Goal: Task Accomplishment & Management: Manage account settings

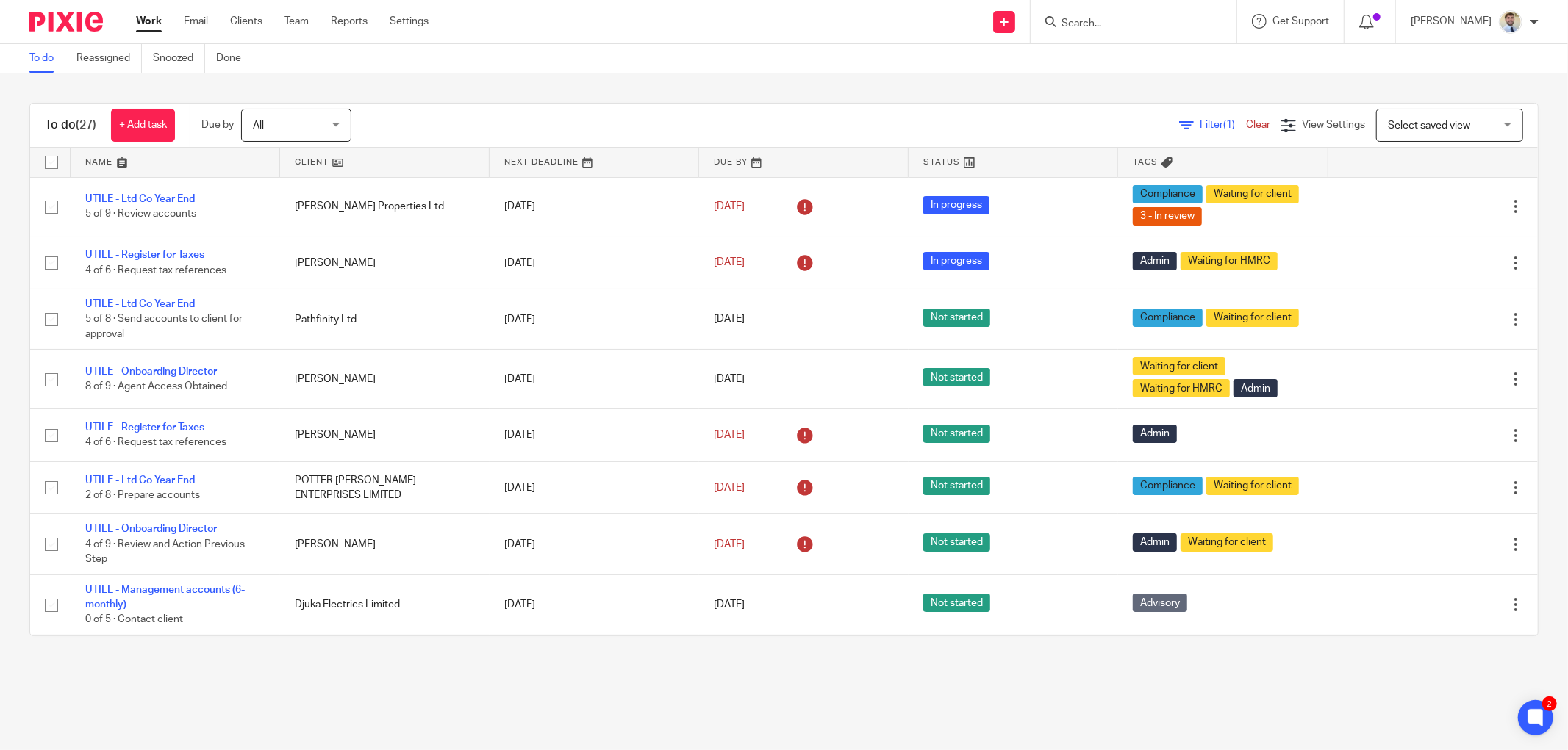
click at [1089, 18] on input "Search" at bounding box center [1125, 25] width 132 height 14
type input "robins"
click at [1096, 56] on link at bounding box center [1199, 63] width 286 height 34
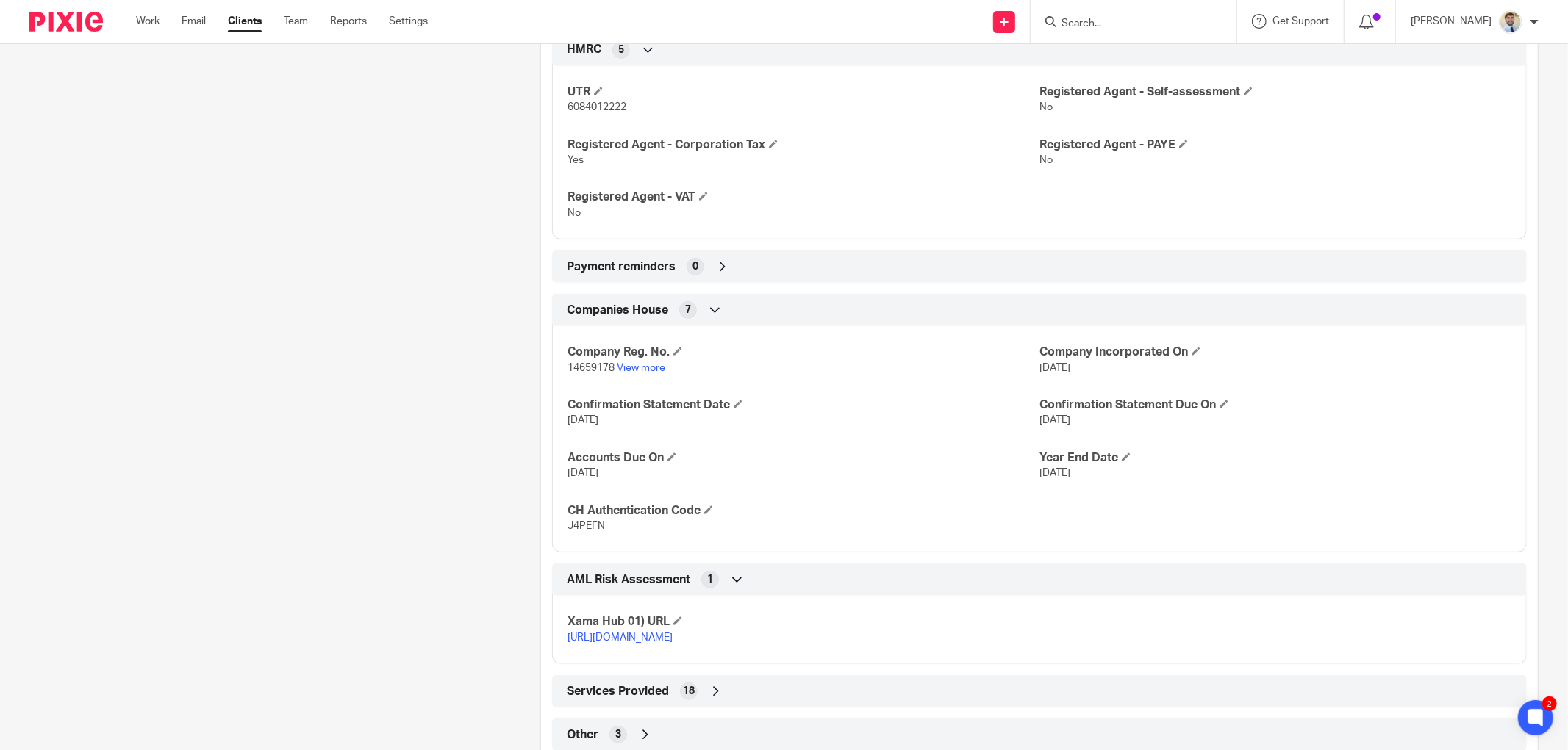
scroll to position [660, 0]
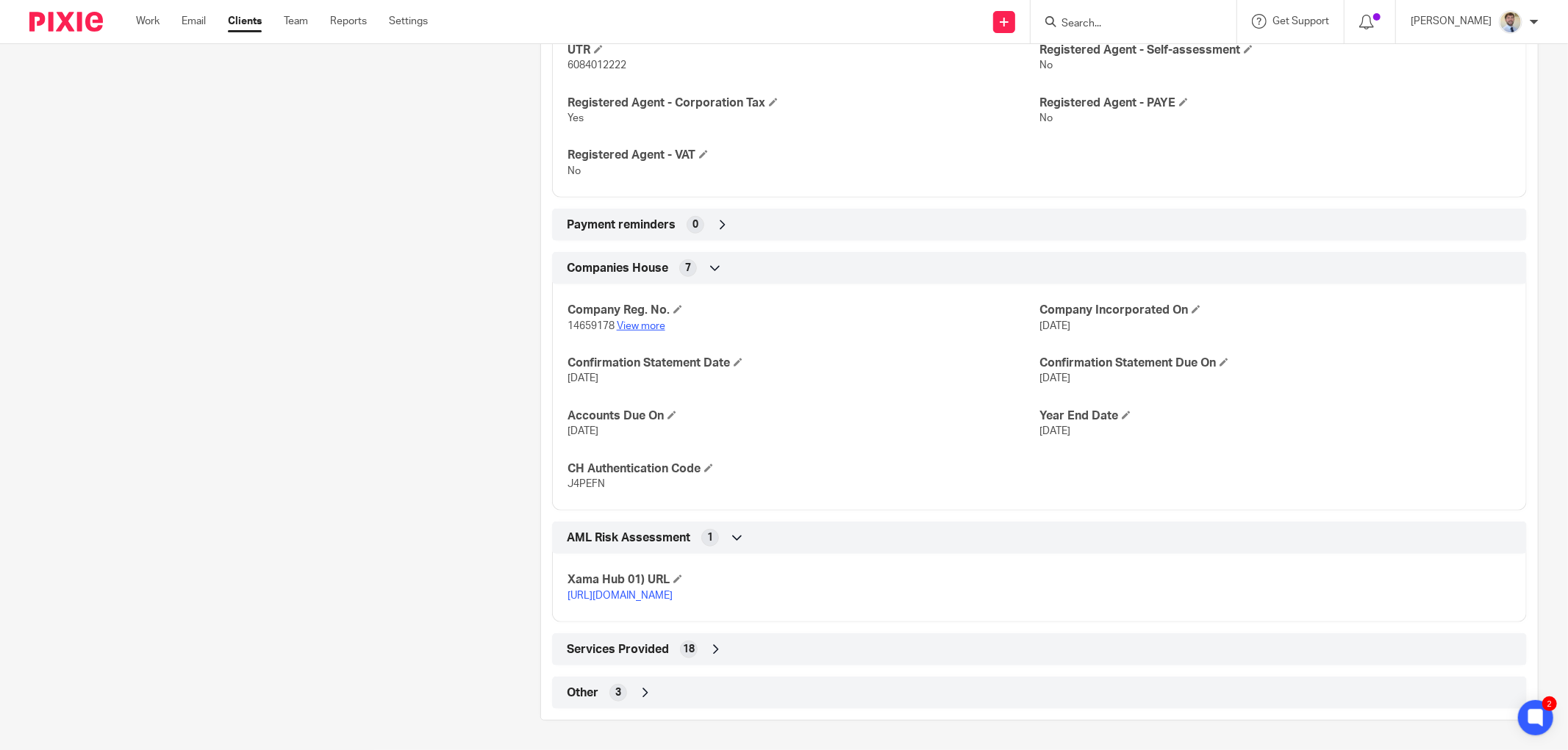
click at [640, 326] on link "View more" at bounding box center [640, 326] width 49 height 10
click at [1117, 19] on input "Search" at bounding box center [1125, 25] width 132 height 14
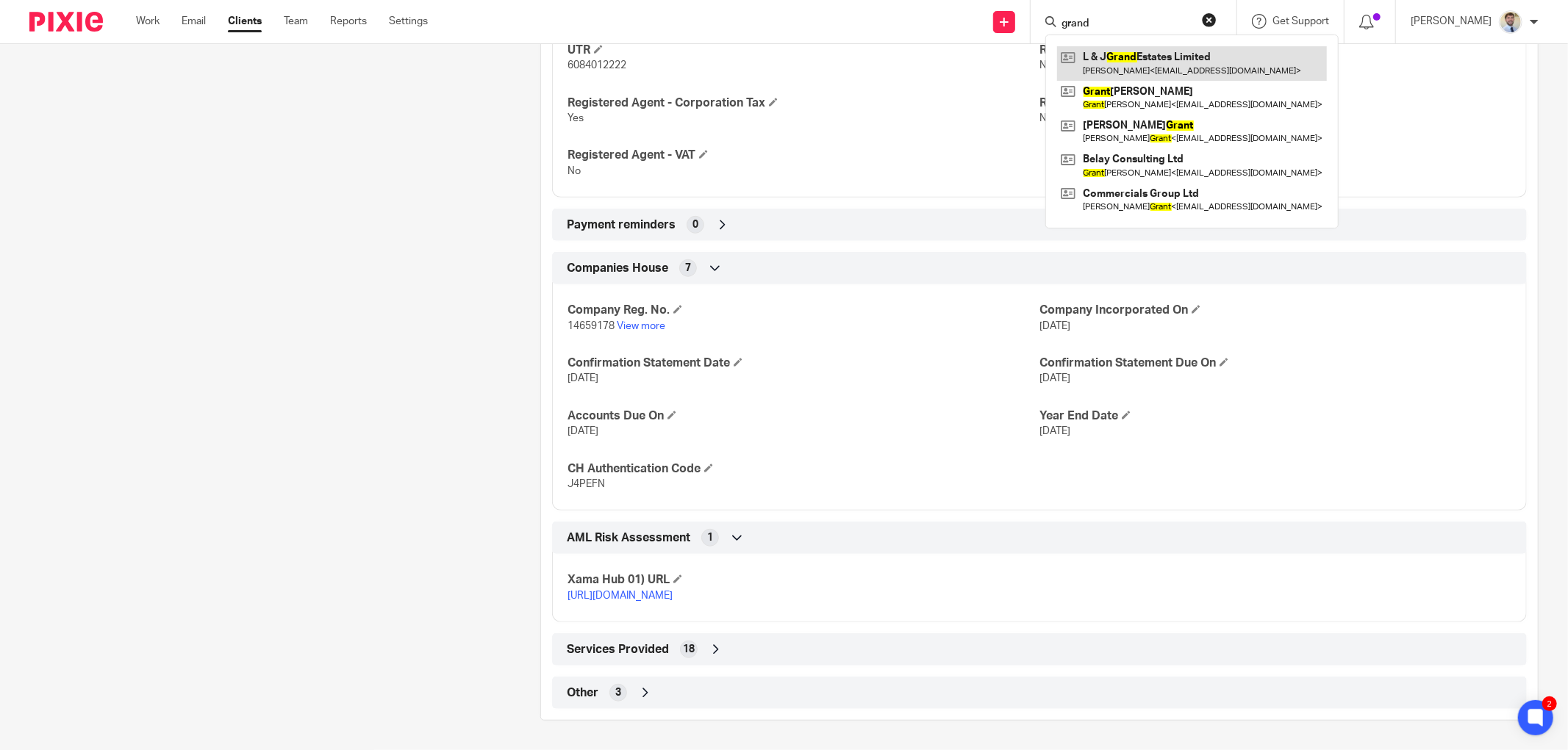
type input "grand"
click at [1120, 63] on link at bounding box center [1191, 63] width 269 height 34
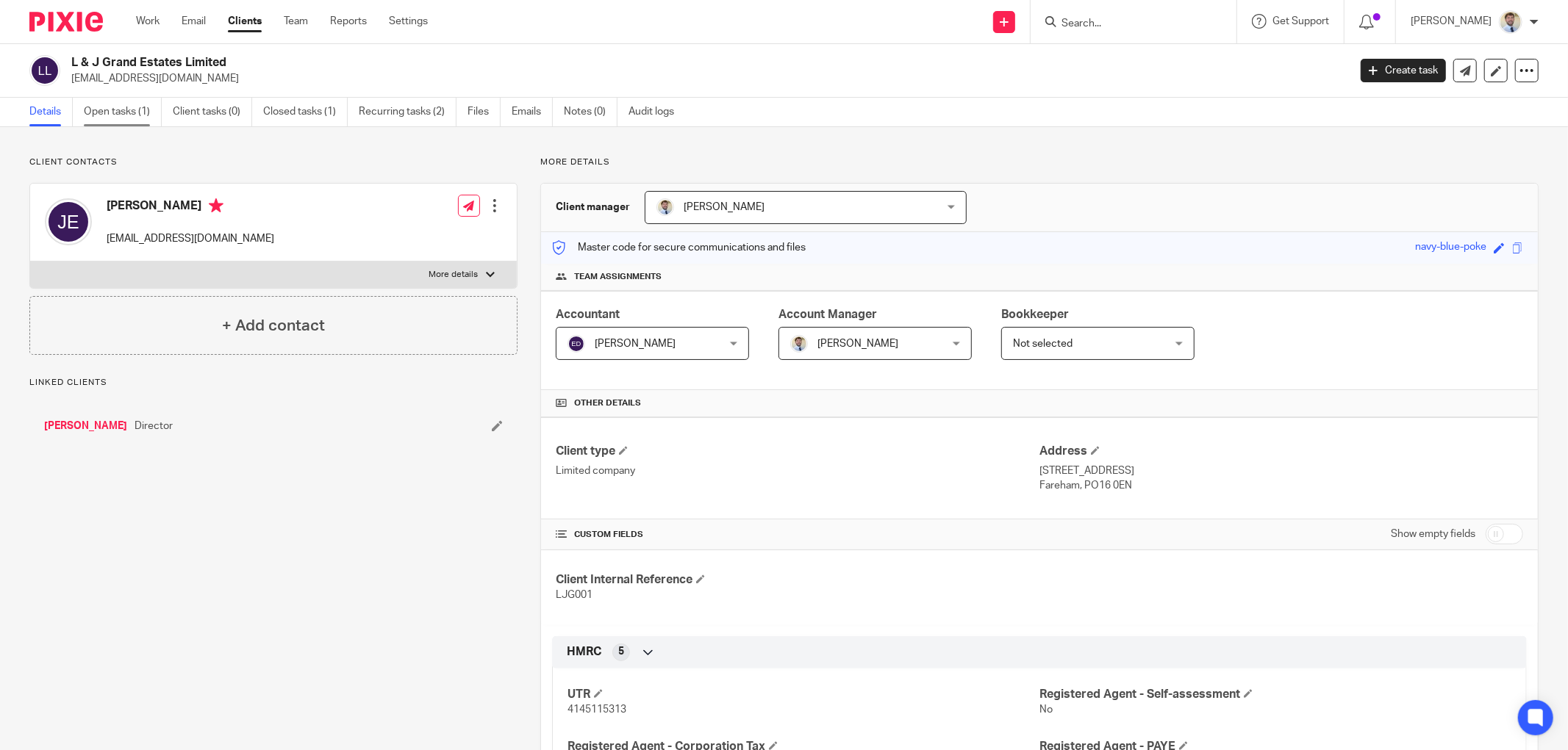
click at [105, 112] on link "Open tasks (1)" at bounding box center [122, 112] width 78 height 29
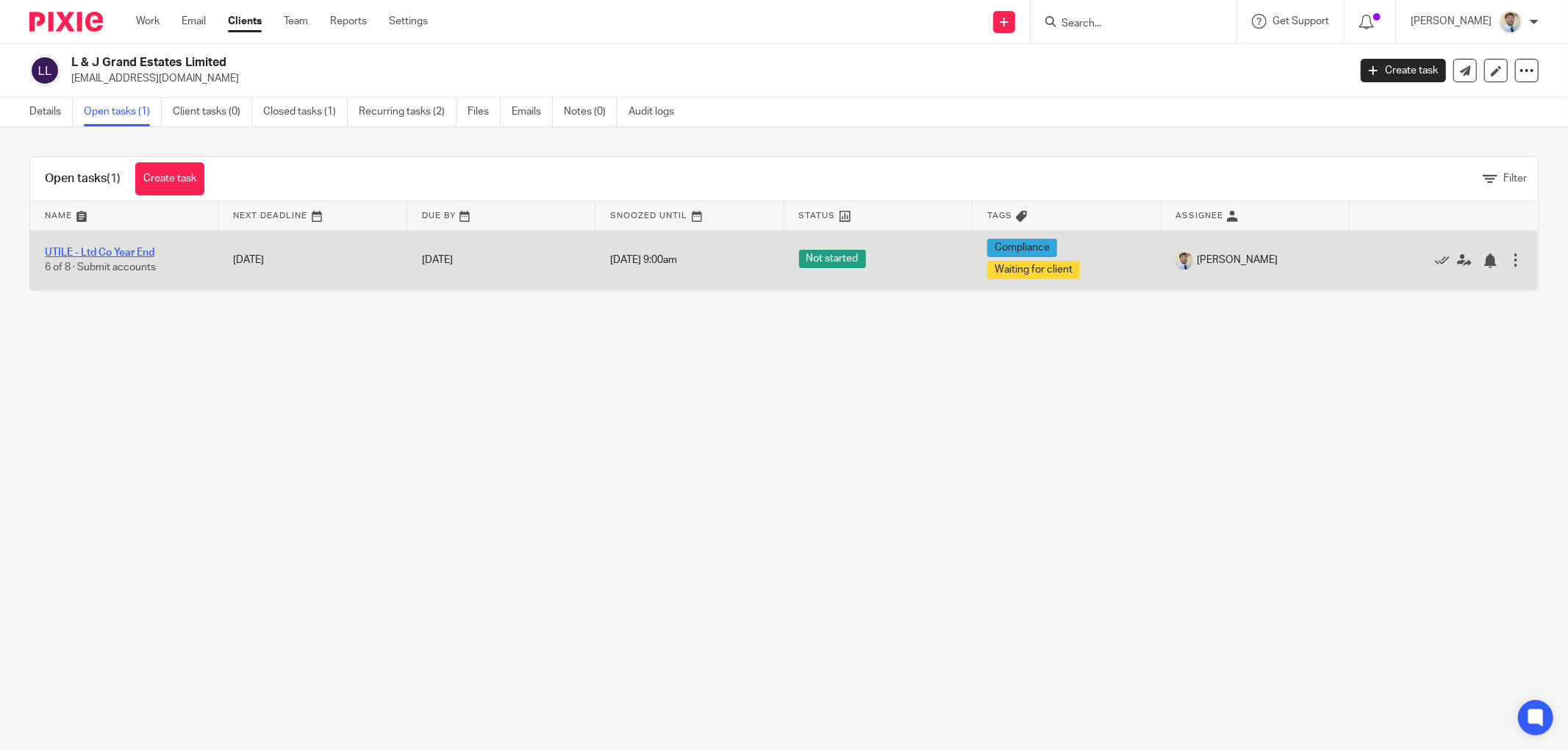
click at [72, 253] on link "UTILE - Ltd Co Year End" at bounding box center [100, 252] width 109 height 10
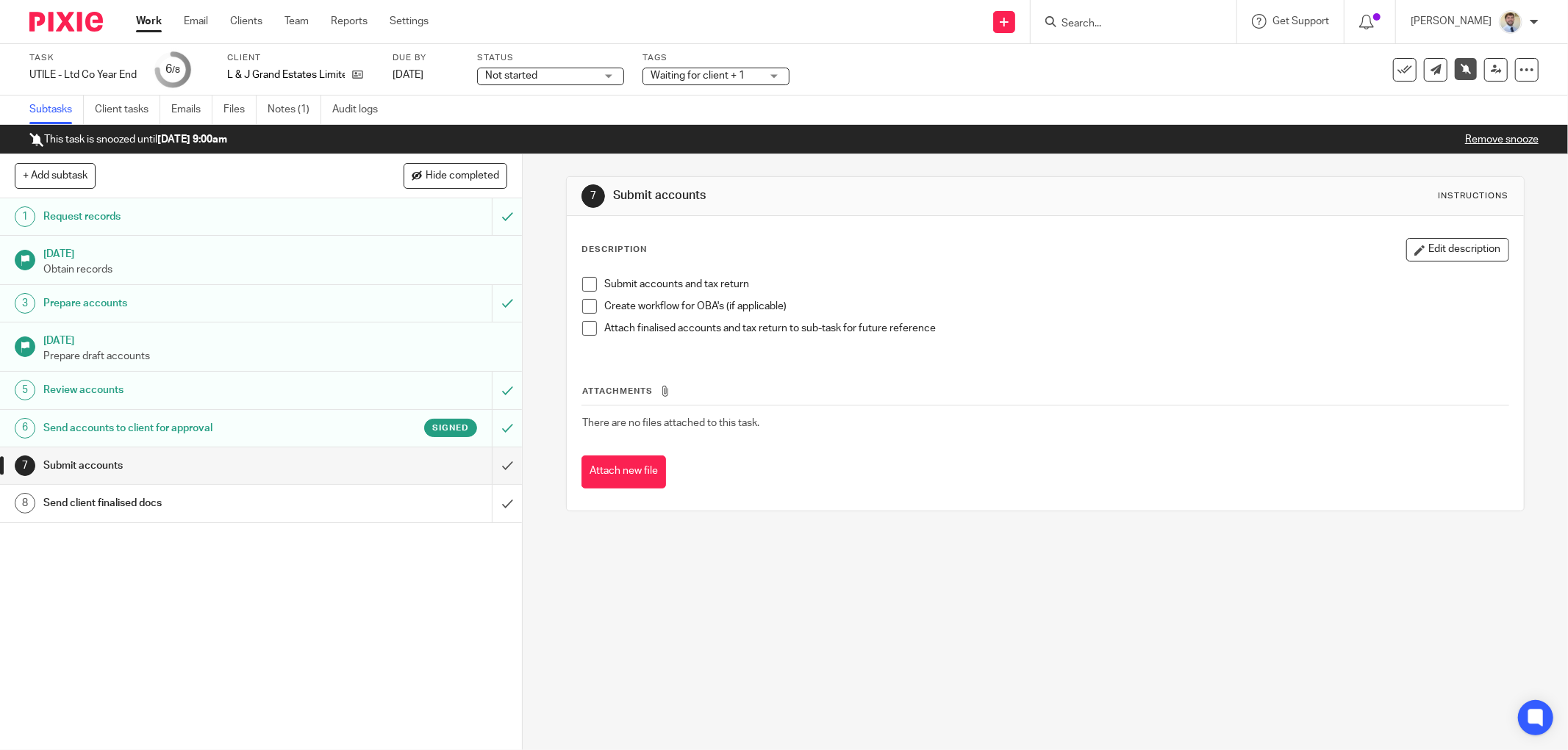
click at [335, 419] on div "Signed" at bounding box center [405, 428] width 145 height 19
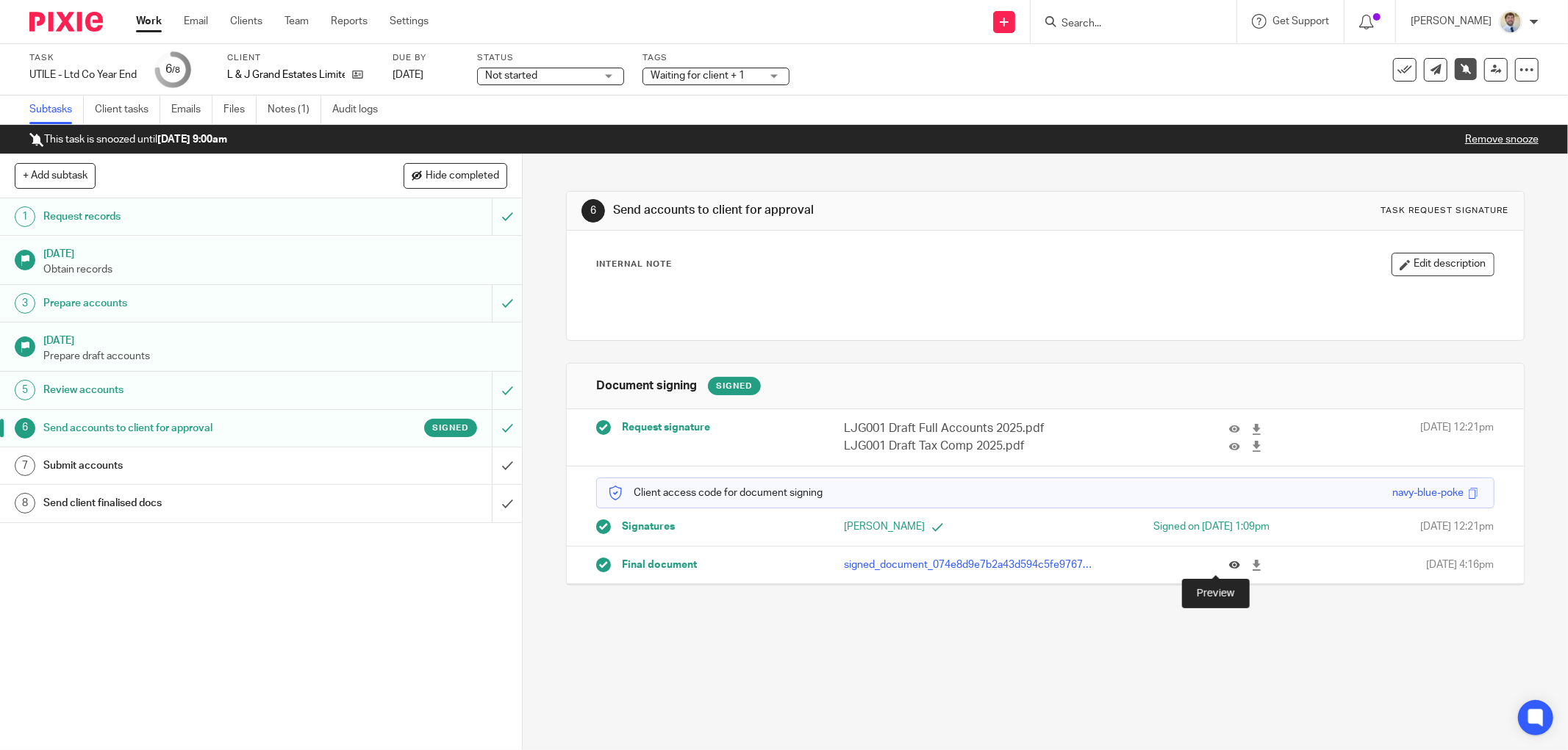
click at [1229, 564] on icon at bounding box center [1234, 565] width 11 height 11
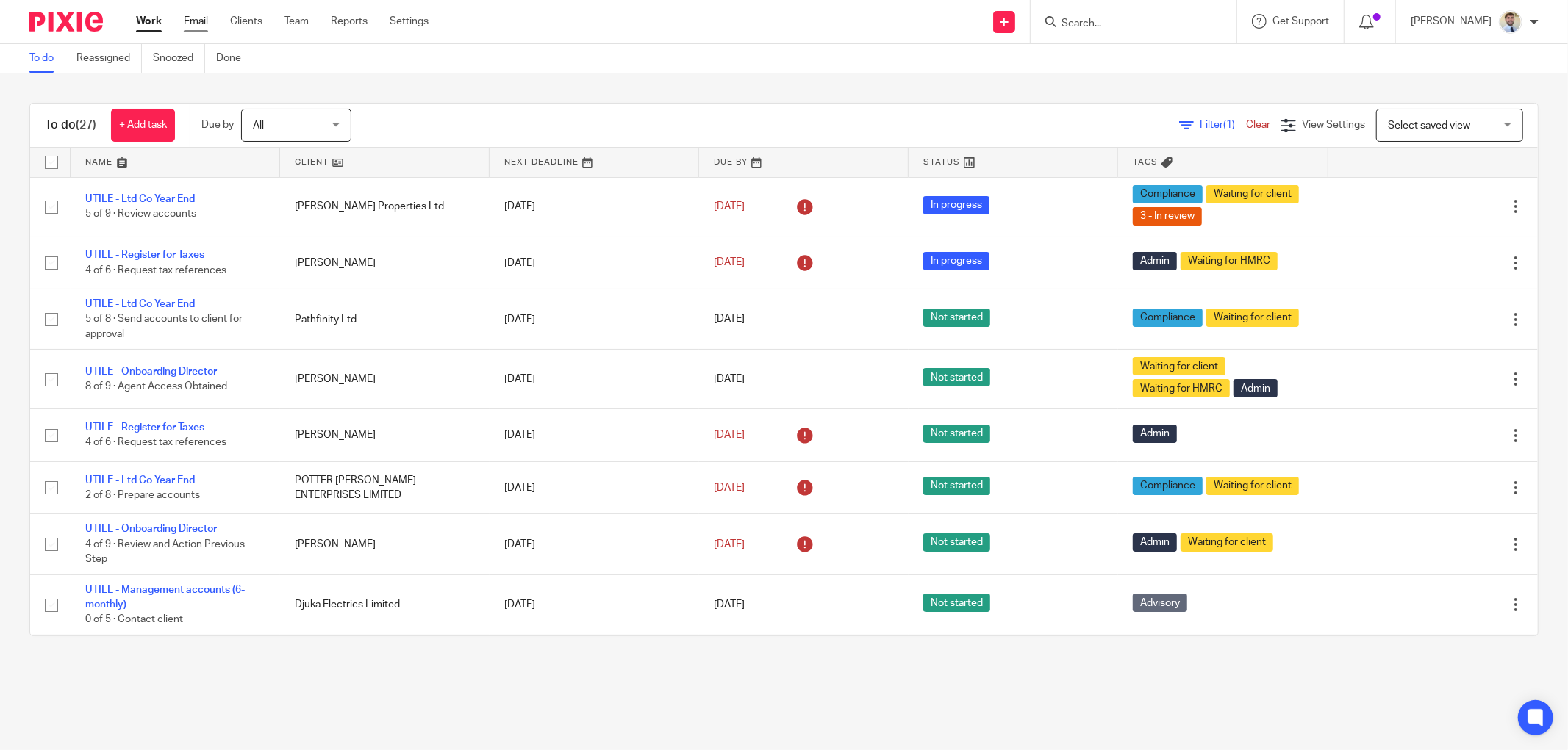
drag, startPoint x: 189, startPoint y: 14, endPoint x: 196, endPoint y: 19, distance: 8.6
